Goal: Task Accomplishment & Management: Complete application form

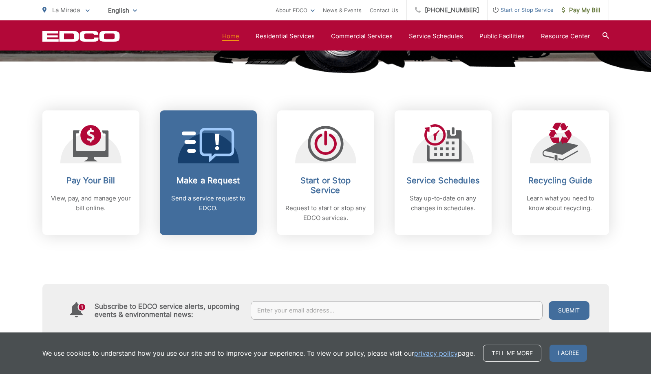
scroll to position [299, 0]
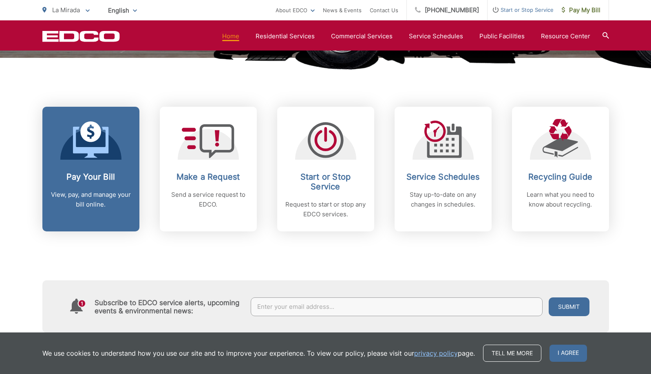
click at [86, 147] on icon at bounding box center [90, 142] width 35 height 31
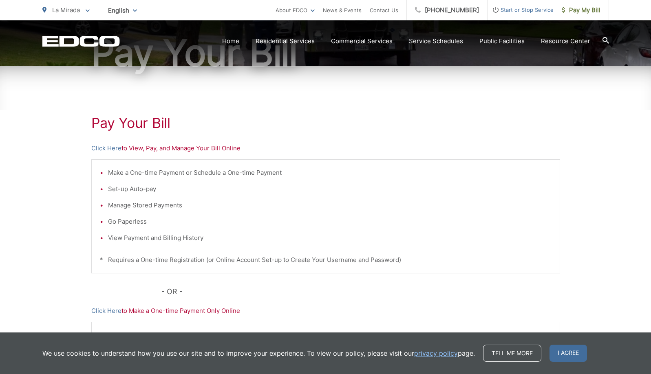
scroll to position [205, 0]
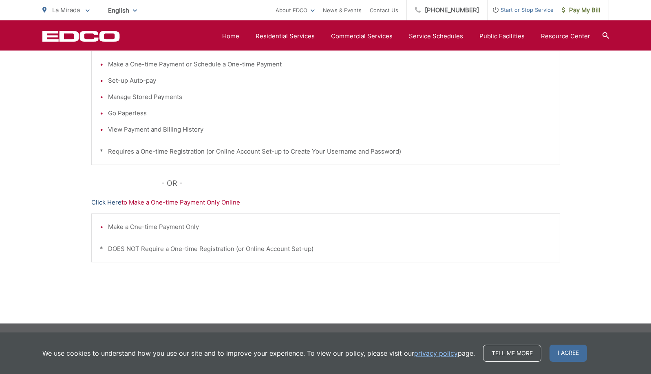
click at [104, 202] on link "Click Here" at bounding box center [106, 203] width 30 height 10
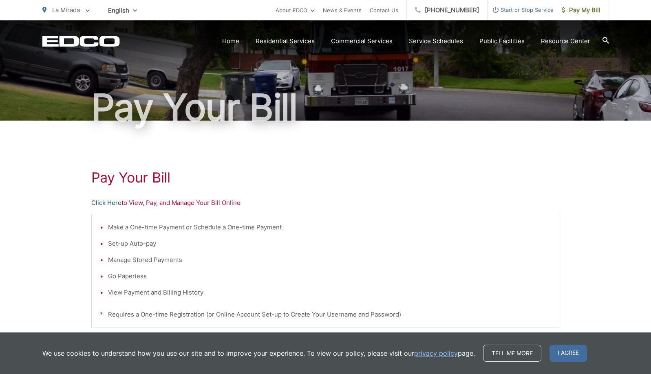
click at [104, 203] on link "Click Here" at bounding box center [106, 203] width 30 height 10
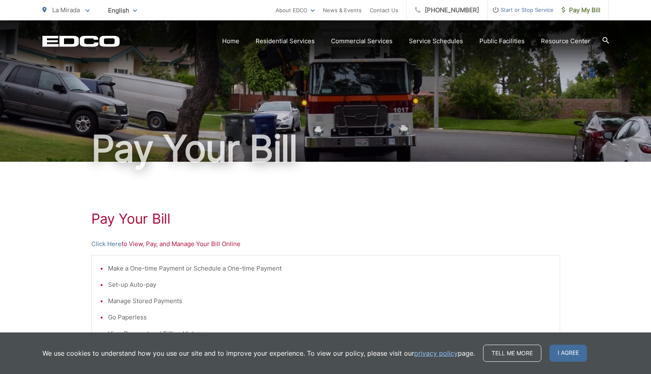
scroll to position [0, 0]
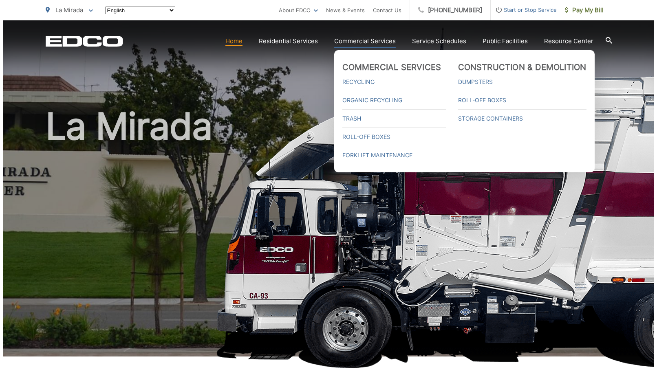
scroll to position [299, 0]
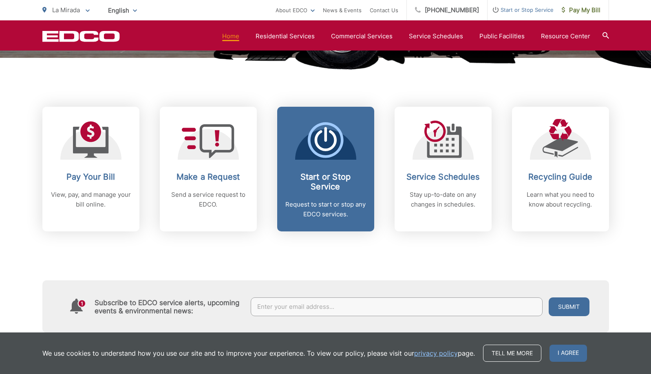
click at [327, 138] on icon at bounding box center [326, 140] width 36 height 36
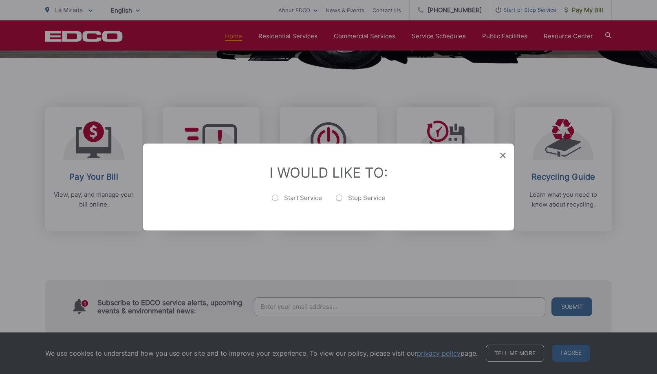
click at [501, 154] on icon at bounding box center [503, 156] width 6 height 6
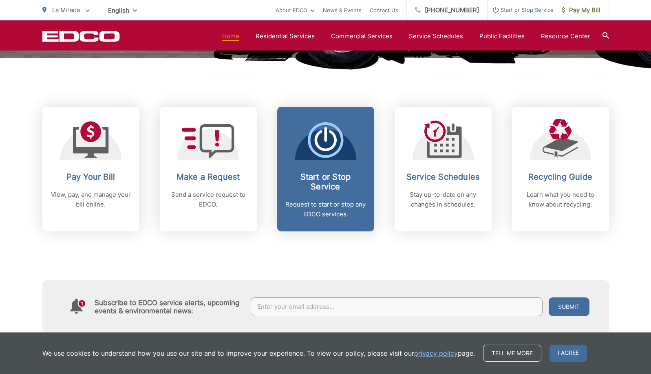
click at [312, 147] on icon at bounding box center [326, 140] width 36 height 36
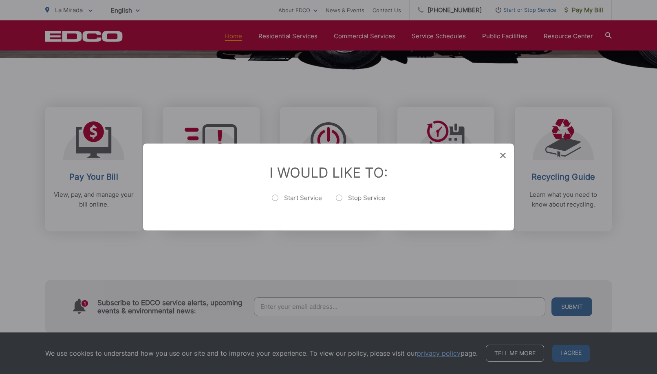
click at [275, 198] on label "Start Service" at bounding box center [297, 202] width 50 height 16
radio input "true"
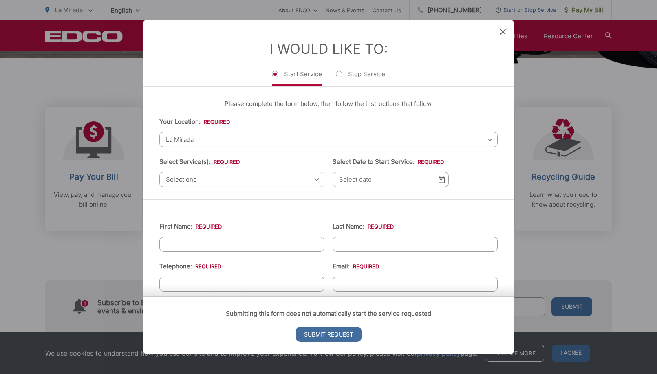
click at [343, 75] on label "Stop Service" at bounding box center [360, 78] width 49 height 16
radio input "true"
click at [241, 178] on span "Select one" at bounding box center [241, 179] width 165 height 15
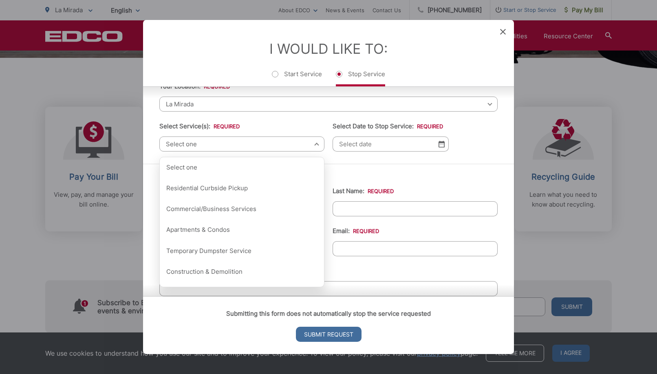
scroll to position [27, 0]
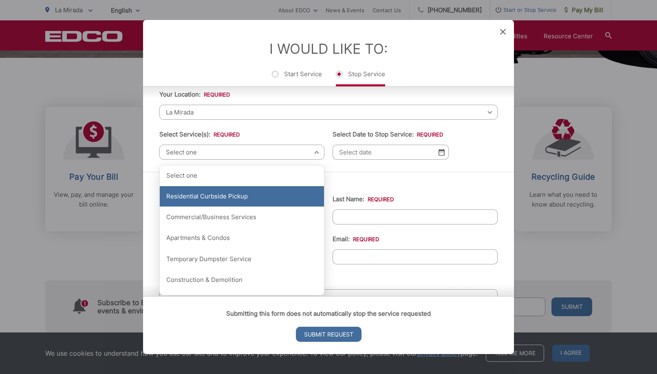
click at [258, 196] on div "Residential Curbside Pickup" at bounding box center [242, 196] width 164 height 20
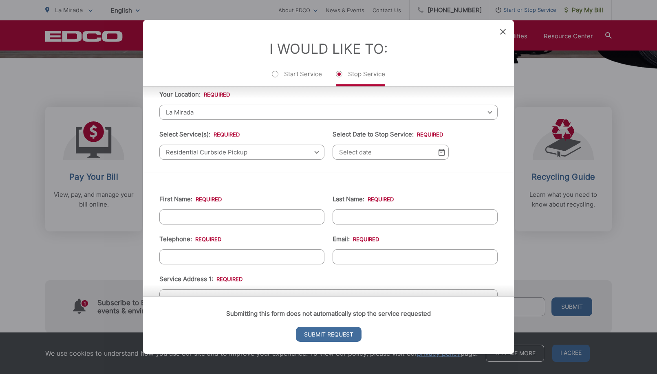
click at [370, 156] on input "Select Date to Stop Service: *" at bounding box center [390, 152] width 116 height 15
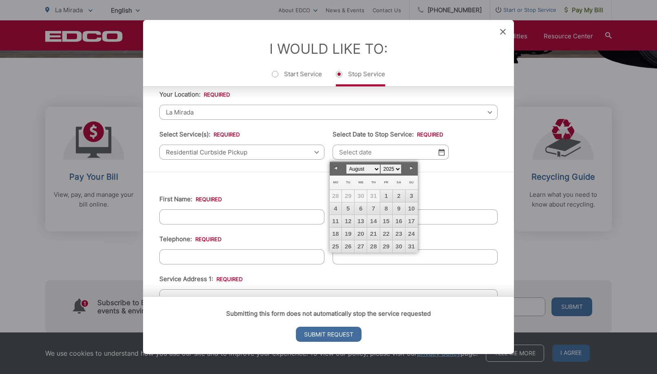
click at [410, 168] on link "Next" at bounding box center [411, 168] width 12 height 12
click at [339, 167] on link "Prev" at bounding box center [336, 168] width 12 height 12
click at [401, 245] on link "30" at bounding box center [399, 246] width 12 height 12
type input "08/30/2025"
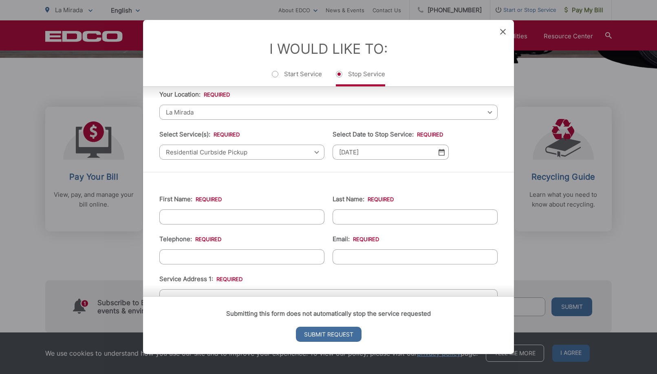
click at [231, 217] on input "First Name: *" at bounding box center [241, 216] width 165 height 15
type input "y"
type input "YEQIANG"
type input "NA"
type input "(714) 363-2205"
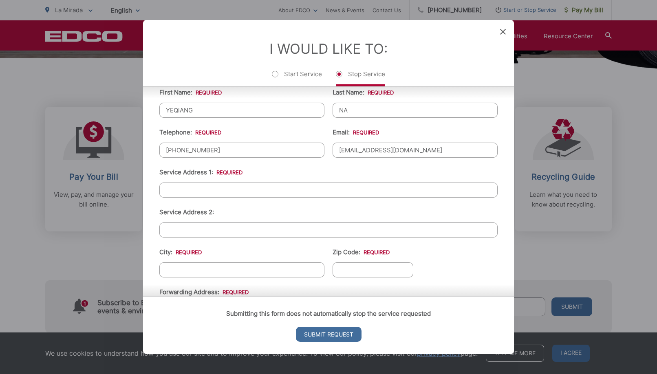
scroll to position [136, 0]
type input "nayeqiang@gmail.com"
click at [187, 195] on input "Service Address 1: *" at bounding box center [328, 188] width 338 height 15
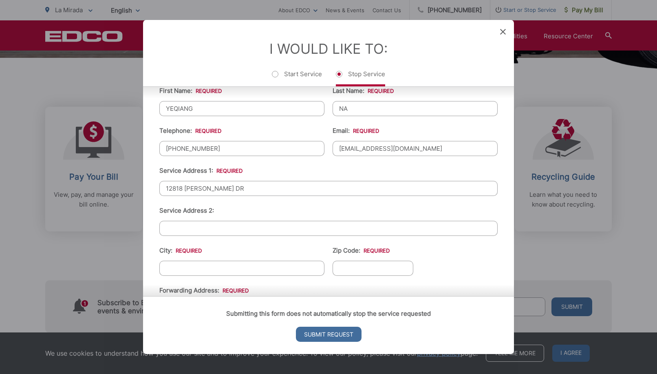
type input "12818 RAMSEY DR"
type input "LA MIRADA"
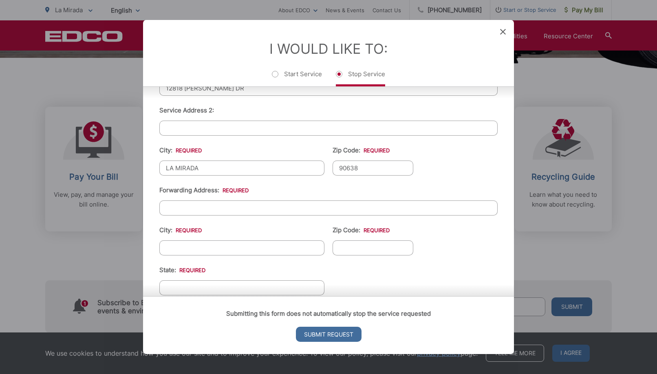
scroll to position [272, 0]
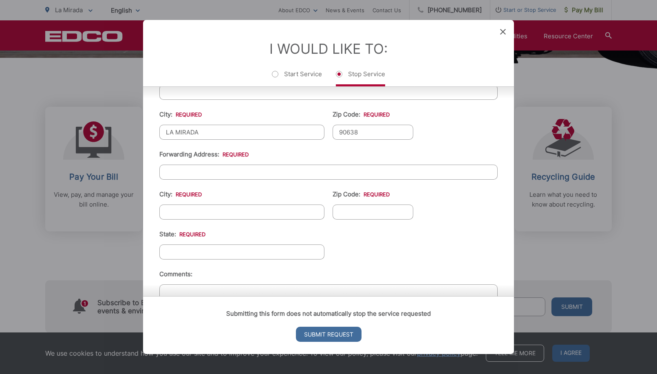
type input "90638"
click at [203, 173] on input "Forwarding Address: *" at bounding box center [328, 172] width 338 height 15
type input "23112 LA VACA STREET"
type input "LAKE FOREST"
type input "92630"
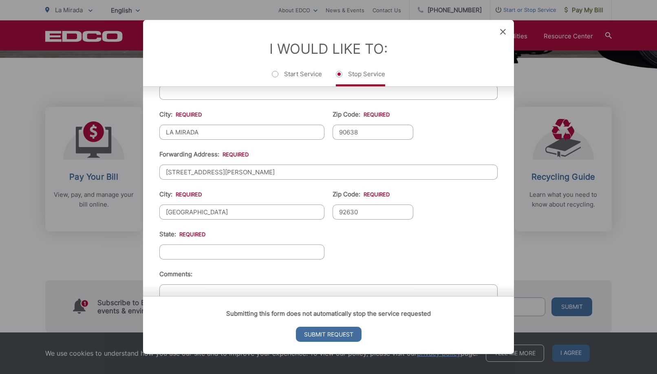
click at [193, 254] on input "State: *" at bounding box center [241, 251] width 165 height 15
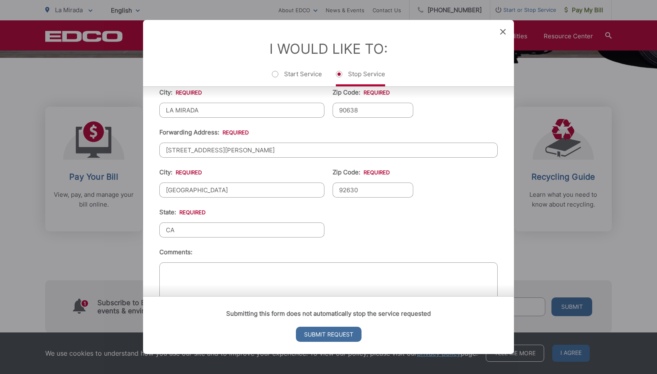
scroll to position [324, 0]
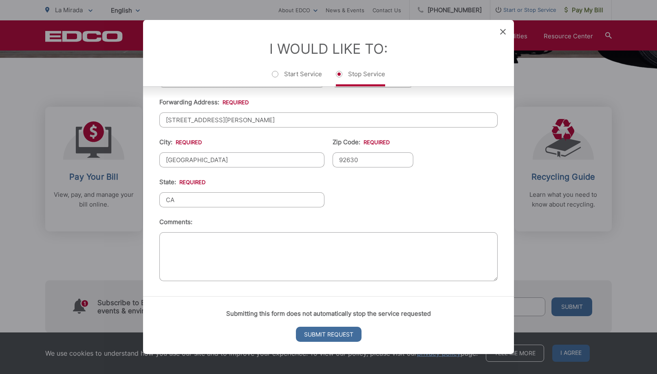
type input "CA"
click at [197, 240] on textarea "Comments:" at bounding box center [328, 256] width 338 height 49
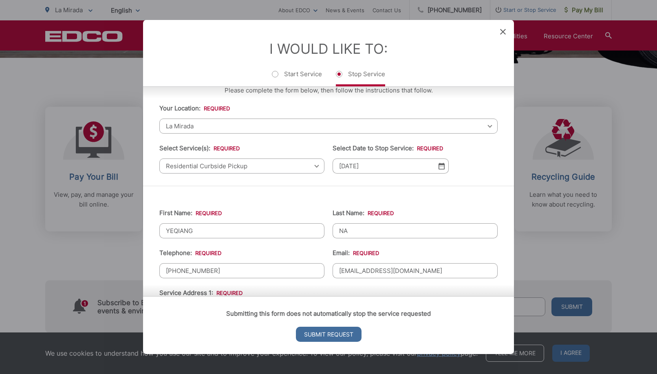
scroll to position [0, 0]
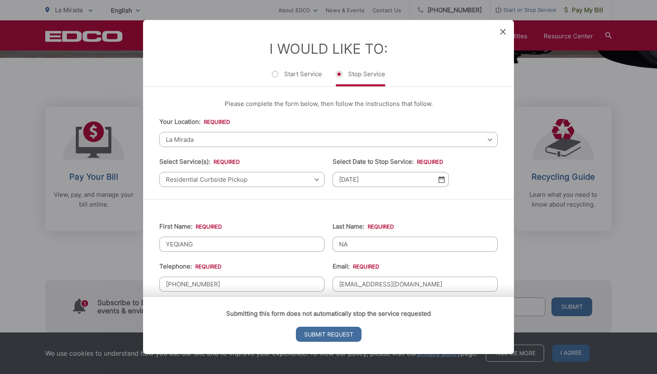
click at [353, 179] on input "08/30/2025" at bounding box center [390, 179] width 116 height 15
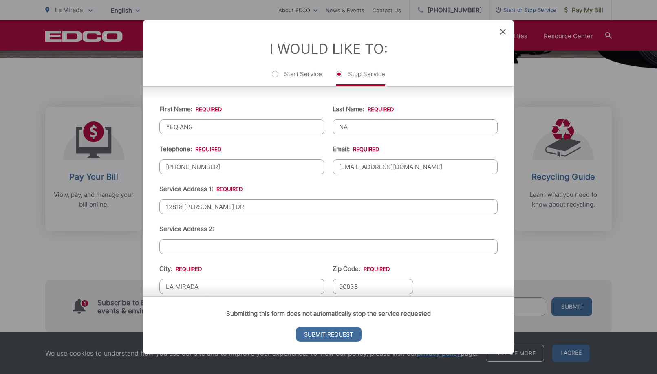
scroll to position [27, 0]
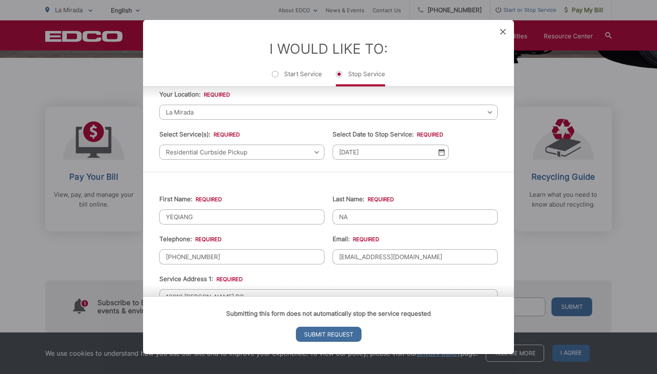
click at [440, 153] on img at bounding box center [441, 152] width 6 height 7
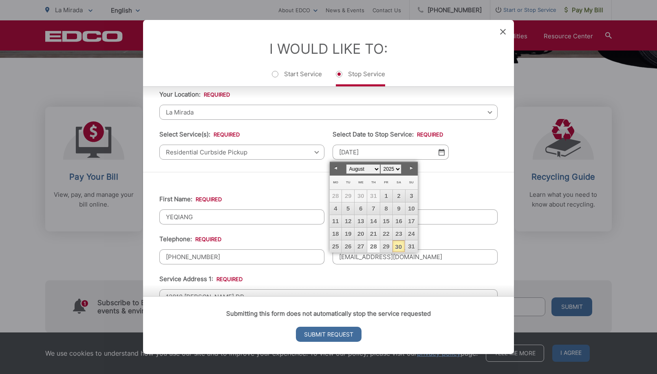
click at [376, 246] on link "28" at bounding box center [373, 246] width 12 height 12
type input "08/28/2025"
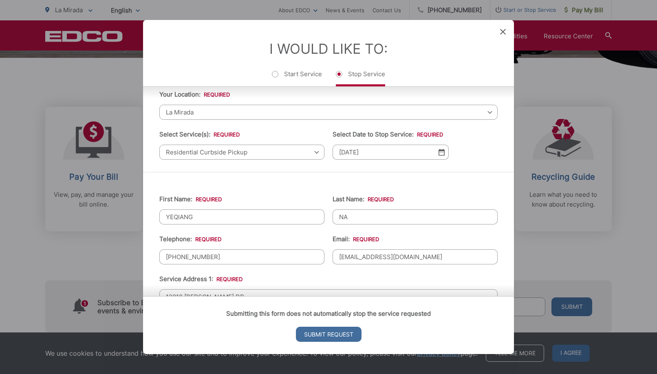
click at [309, 171] on div "Please complete the form below, then follow the instructions that follow. Your …" at bounding box center [328, 115] width 371 height 112
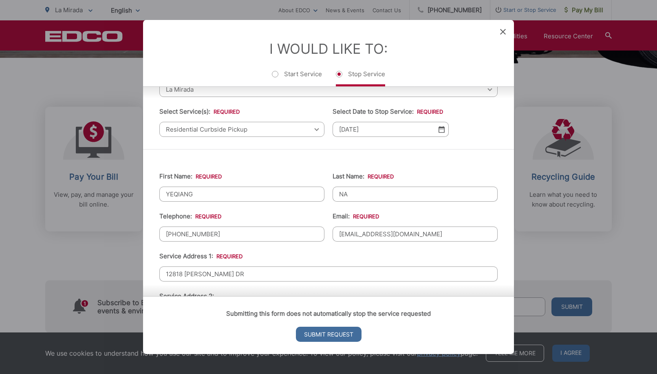
scroll to position [0, 0]
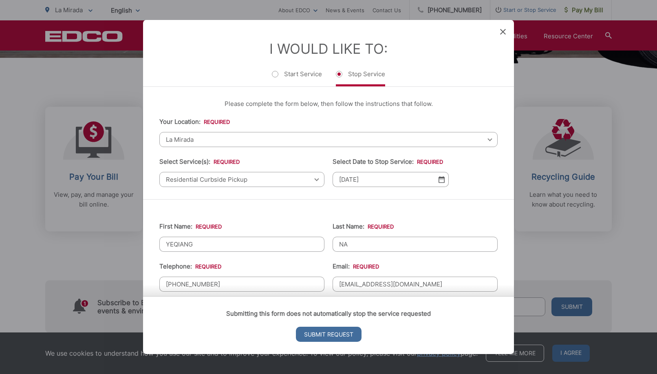
click at [216, 142] on span "La Mirada" at bounding box center [328, 139] width 338 height 15
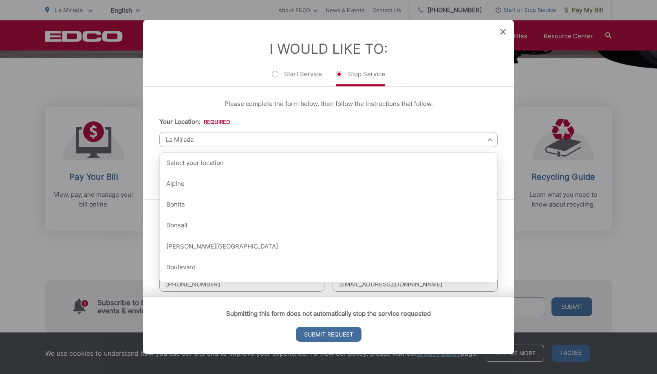
click at [216, 142] on span "La Mirada" at bounding box center [328, 139] width 338 height 15
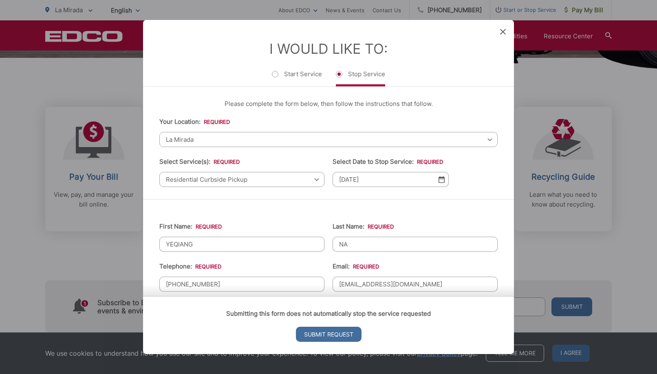
click at [438, 182] on img at bounding box center [441, 179] width 6 height 7
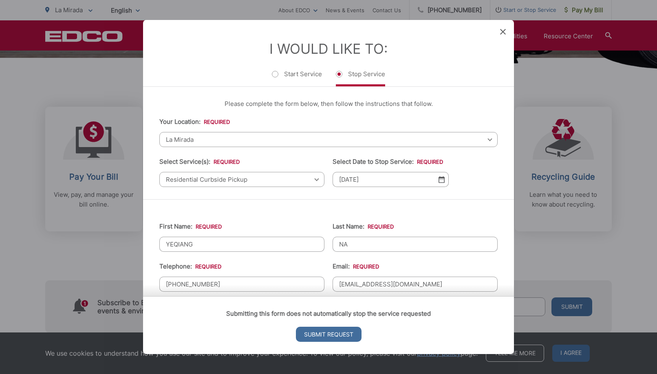
click at [439, 180] on img at bounding box center [441, 179] width 6 height 7
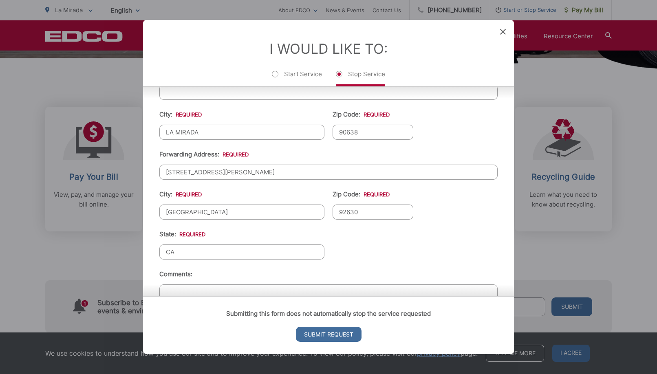
scroll to position [324, 0]
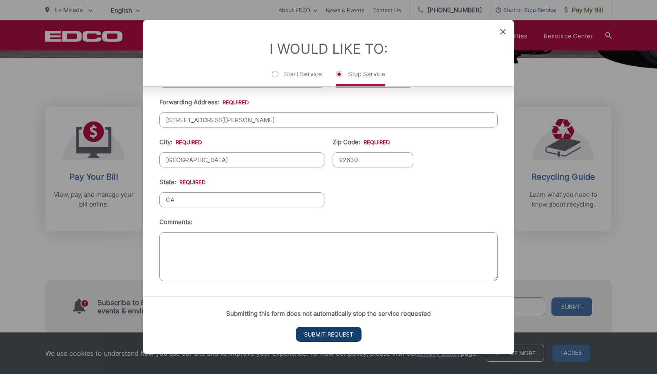
click at [331, 335] on input "Submit Request" at bounding box center [329, 334] width 66 height 15
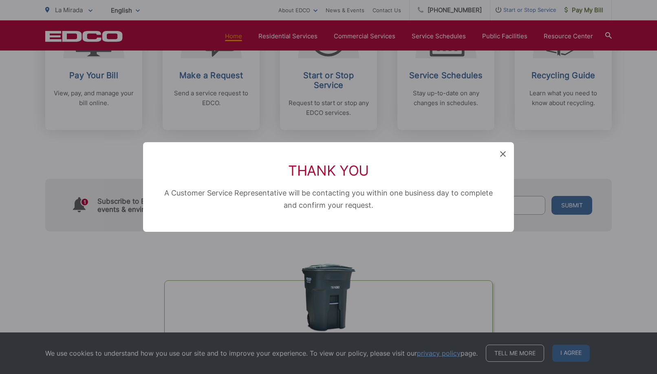
scroll to position [0, 0]
click at [501, 154] on icon at bounding box center [503, 154] width 6 height 6
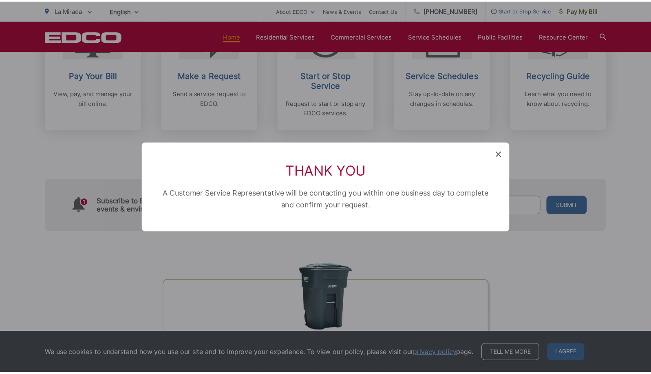
scroll to position [299, 0]
